Goal: Task Accomplishment & Management: Use online tool/utility

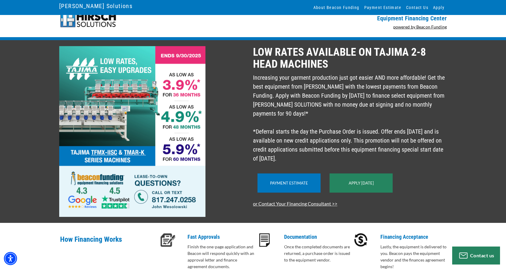
scroll to position [7, 0]
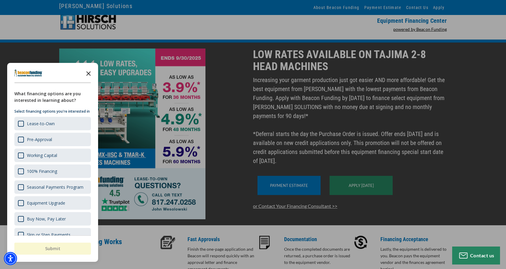
click at [88, 74] on polygon "Close the survey" at bounding box center [88, 73] width 4 height 4
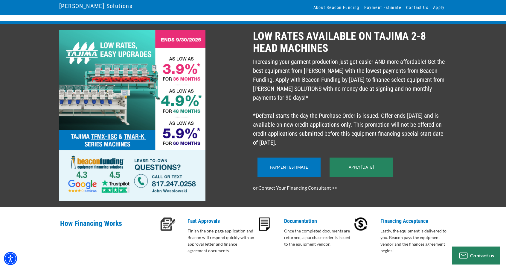
scroll to position [26, 0]
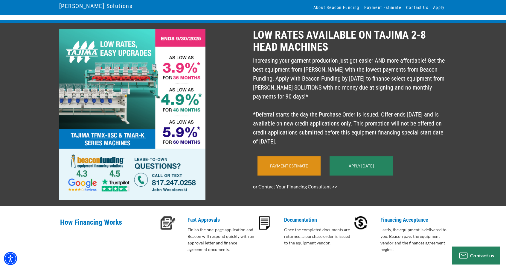
click at [274, 168] on link "Payment Estimate" at bounding box center [289, 165] width 38 height 5
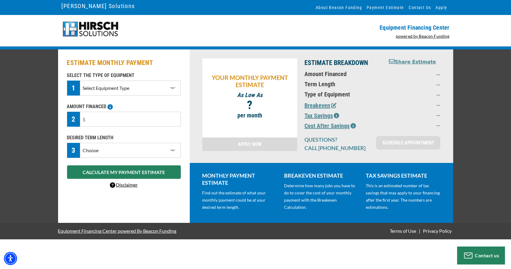
click at [173, 85] on select "Select Equipment Type DTG Printing Embroidery Screen Printing Software and Auto…" at bounding box center [130, 87] width 101 height 15
select select "1"
click at [80, 80] on select "Select Equipment Type DTG Printing Embroidery Screen Printing Software and Auto…" at bounding box center [130, 87] width 101 height 15
click at [150, 121] on input "text" at bounding box center [130, 119] width 101 height 15
type input "$40,000"
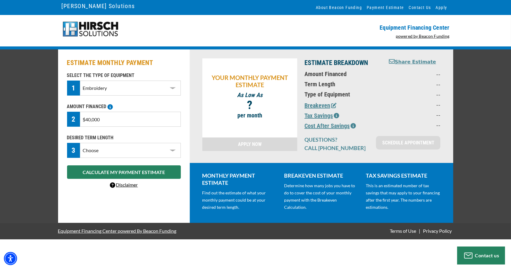
click at [157, 148] on select "Choose 36 Months 48 Months 60 Months" at bounding box center [130, 150] width 101 height 15
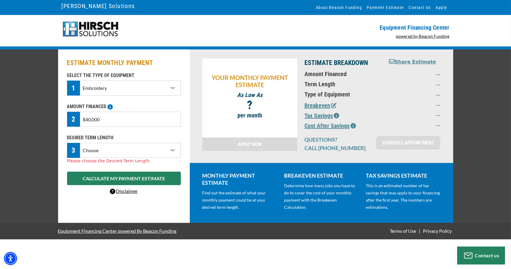
select select "60"
click at [80, 143] on select "Choose 36 Months 48 Months 60 Months" at bounding box center [130, 150] width 101 height 15
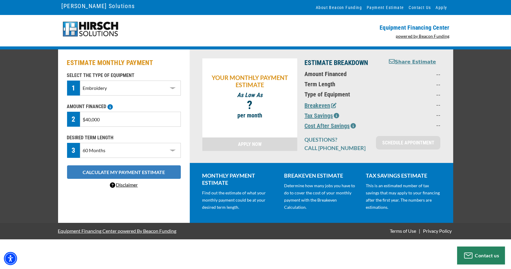
click at [144, 174] on button "CALCULATE MY PAYMENT ESTIMATE" at bounding box center [124, 171] width 114 height 13
